Goal: Navigation & Orientation: Find specific page/section

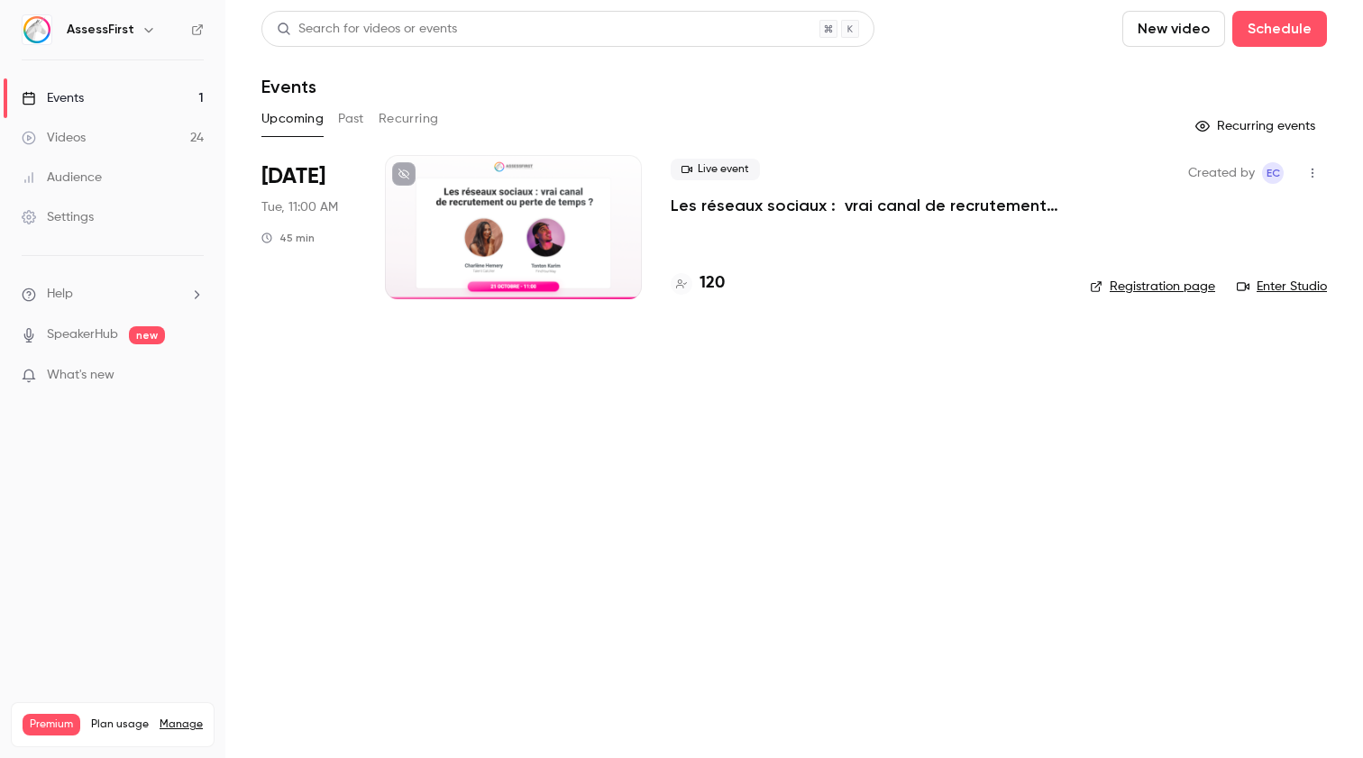
click at [1281, 282] on link "Enter Studio" at bounding box center [1282, 287] width 90 height 18
click at [1300, 290] on link "Enter Studio" at bounding box center [1282, 287] width 90 height 18
